Goal: Task Accomplishment & Management: Manage account settings

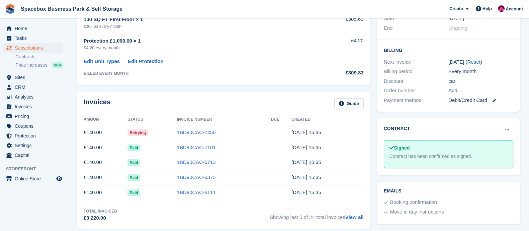
scroll to position [145, 0]
click at [192, 130] on link "1BD90CAC-7450" at bounding box center [196, 132] width 39 height 6
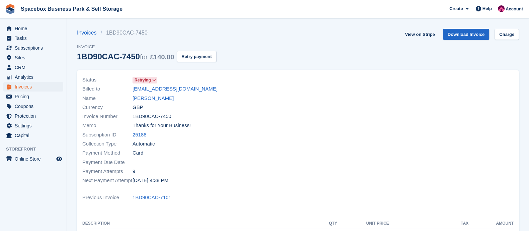
click at [153, 77] on span "Retrying" at bounding box center [145, 80] width 25 height 7
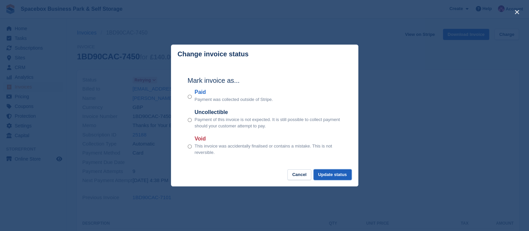
click at [333, 173] on button "Update status" at bounding box center [333, 174] width 38 height 11
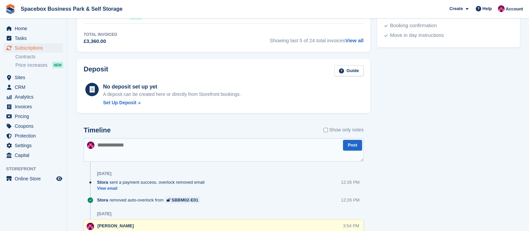
scroll to position [322, 0]
click at [155, 151] on textarea at bounding box center [224, 148] width 280 height 23
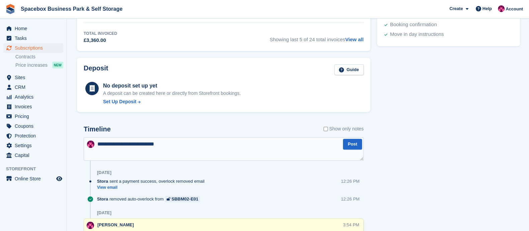
type textarea "**********"
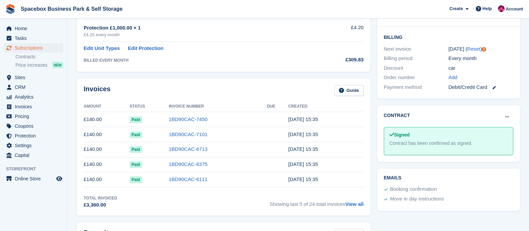
scroll to position [0, 0]
